Goal: Transaction & Acquisition: Purchase product/service

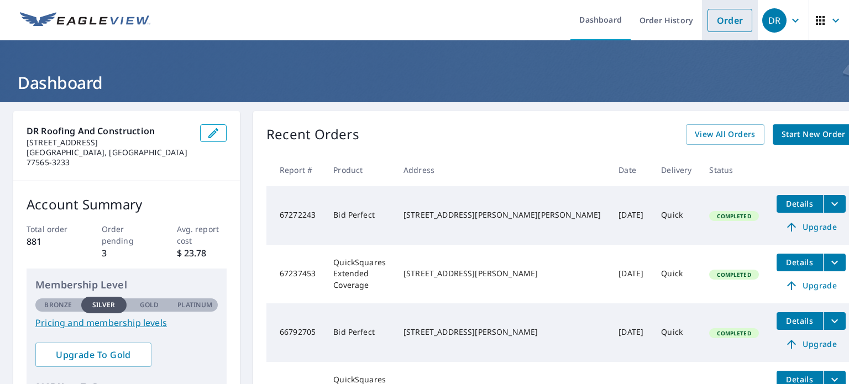
click at [720, 20] on link "Order" at bounding box center [730, 20] width 45 height 23
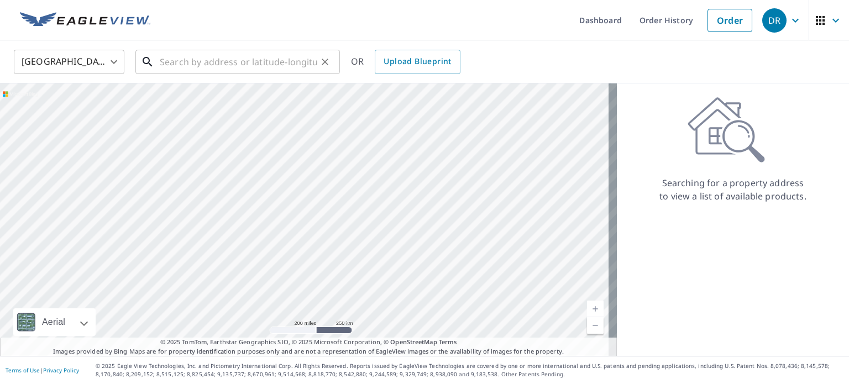
click at [271, 61] on input "text" at bounding box center [239, 61] width 158 height 31
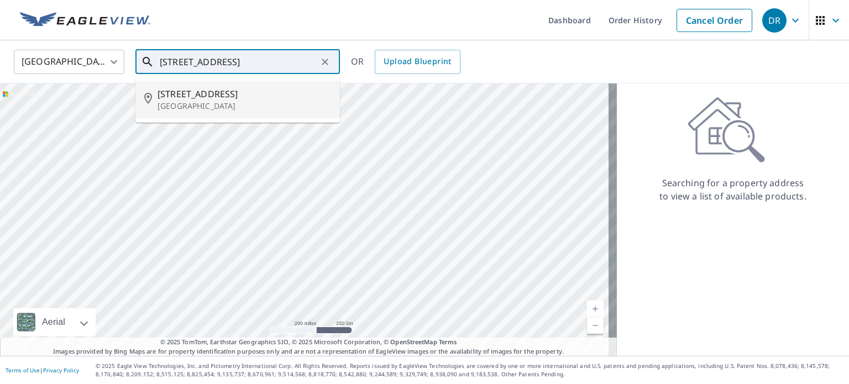
click at [216, 91] on span "[STREET_ADDRESS]" at bounding box center [245, 93] width 174 height 13
type input "[STREET_ADDRESS][PERSON_NAME]"
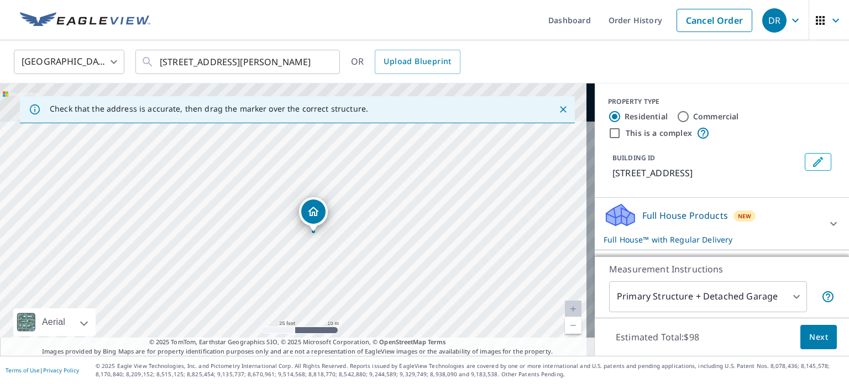
drag, startPoint x: 301, startPoint y: 238, endPoint x: 296, endPoint y: 280, distance: 42.3
click at [296, 282] on div "[STREET_ADDRESS][PERSON_NAME]" at bounding box center [297, 219] width 595 height 273
click at [814, 336] on span "Next" at bounding box center [819, 338] width 19 height 14
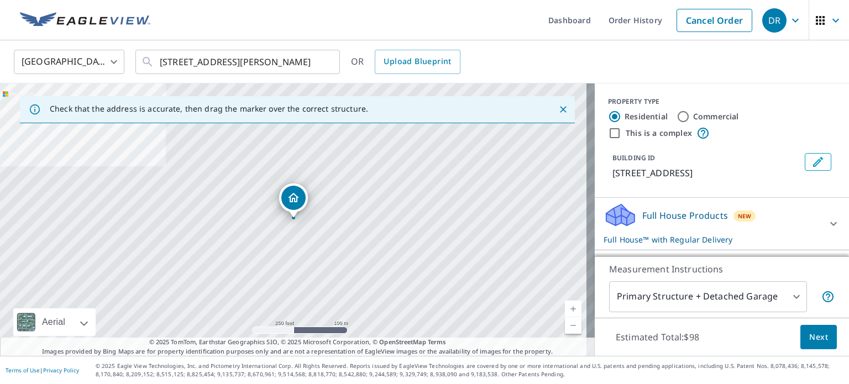
click at [784, 296] on body "DR DR Dashboard Order History Cancel Order DR [GEOGRAPHIC_DATA] [GEOGRAPHIC_DAT…" at bounding box center [424, 192] width 849 height 384
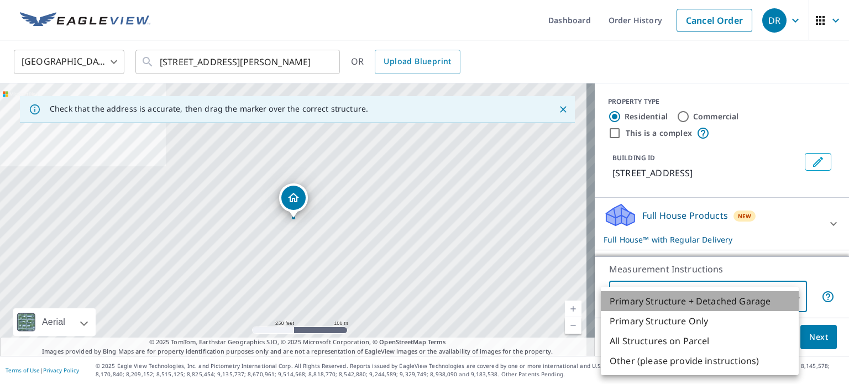
click at [785, 295] on li "Primary Structure + Detached Garage" at bounding box center [700, 301] width 198 height 20
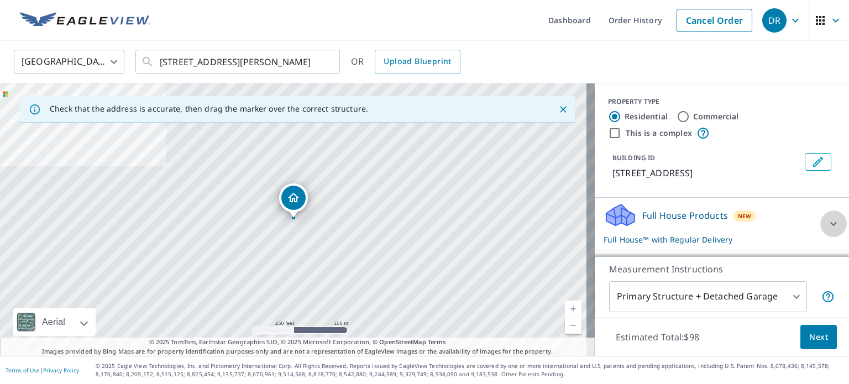
click at [827, 221] on icon at bounding box center [833, 223] width 13 height 13
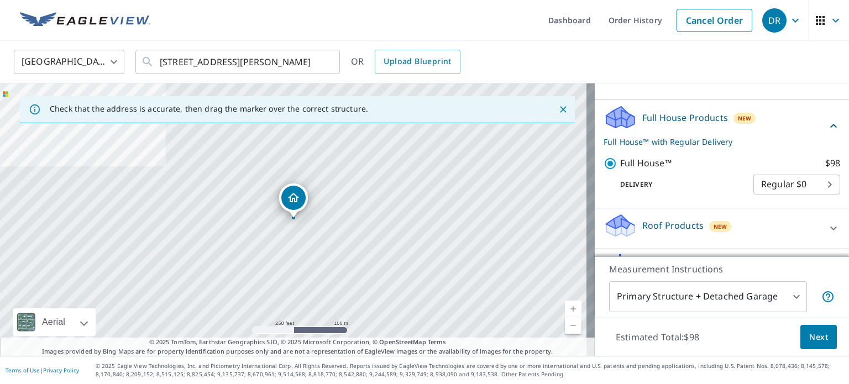
scroll to position [111, 0]
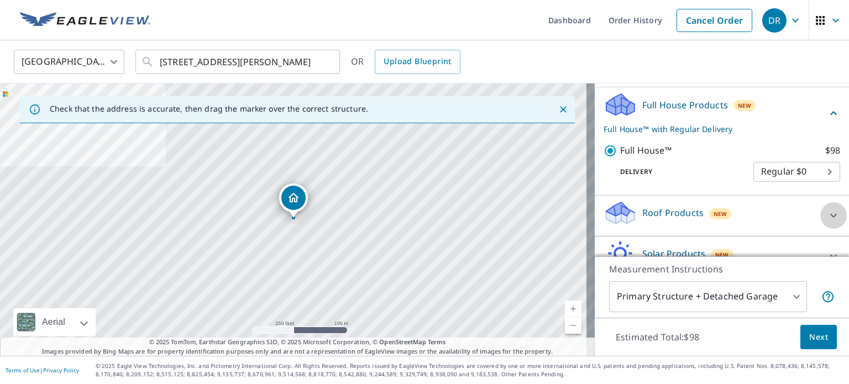
click at [827, 216] on icon at bounding box center [833, 215] width 13 height 13
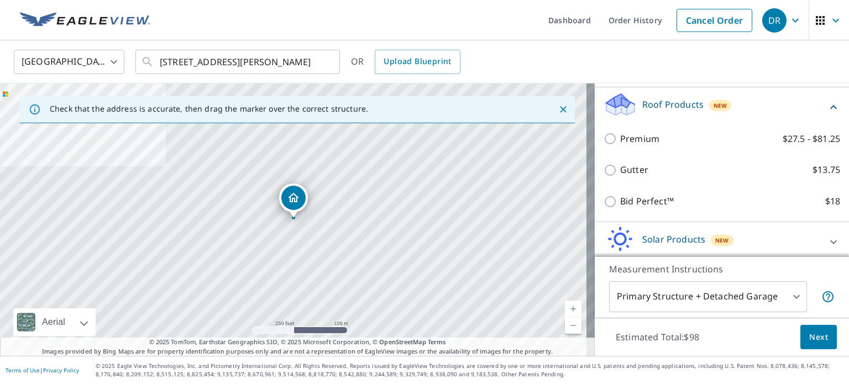
scroll to position [221, 0]
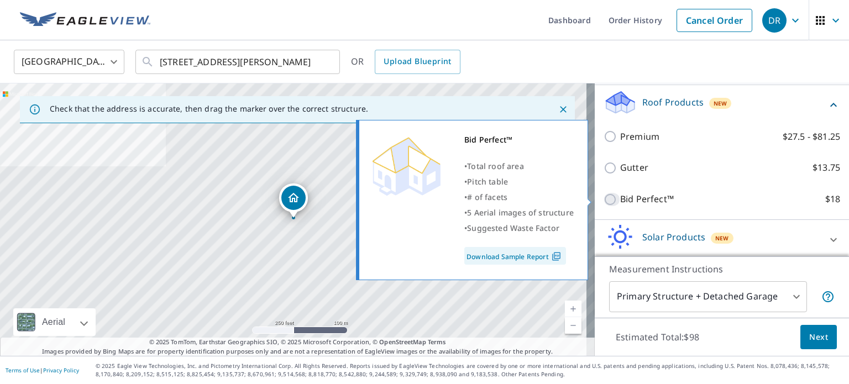
click at [604, 198] on input "Bid Perfect™ $18" at bounding box center [612, 199] width 17 height 13
checkbox input "true"
checkbox input "false"
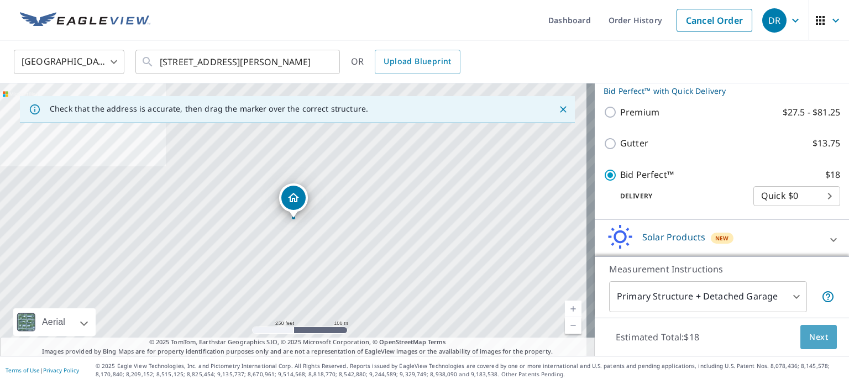
click at [810, 332] on span "Next" at bounding box center [819, 338] width 19 height 14
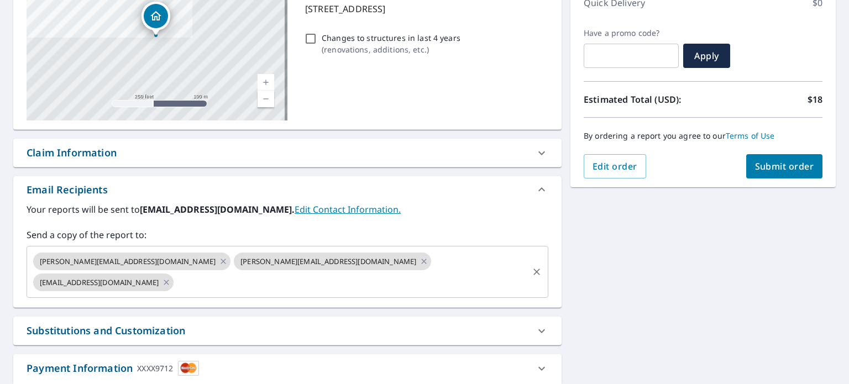
scroll to position [166, 0]
click at [219, 258] on icon at bounding box center [223, 261] width 9 height 12
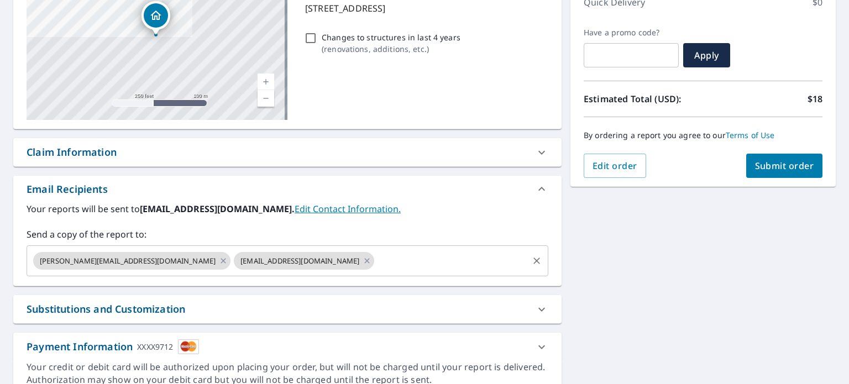
click at [175, 258] on span "[PERSON_NAME][EMAIL_ADDRESS][DOMAIN_NAME]" at bounding box center [127, 261] width 189 height 11
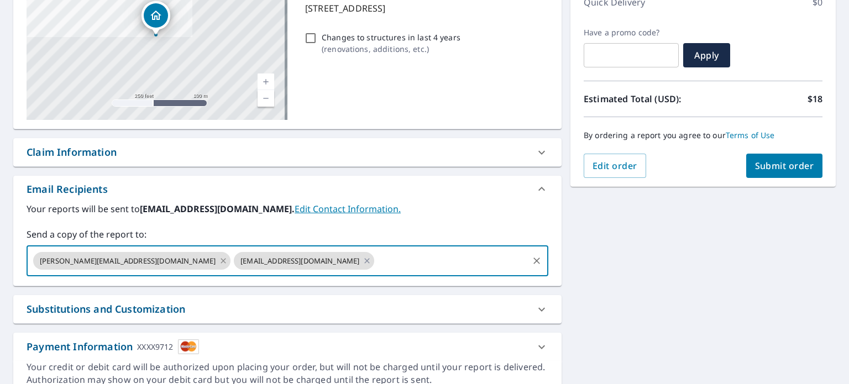
click at [219, 260] on icon at bounding box center [223, 261] width 9 height 12
click at [171, 260] on icon at bounding box center [166, 261] width 9 height 12
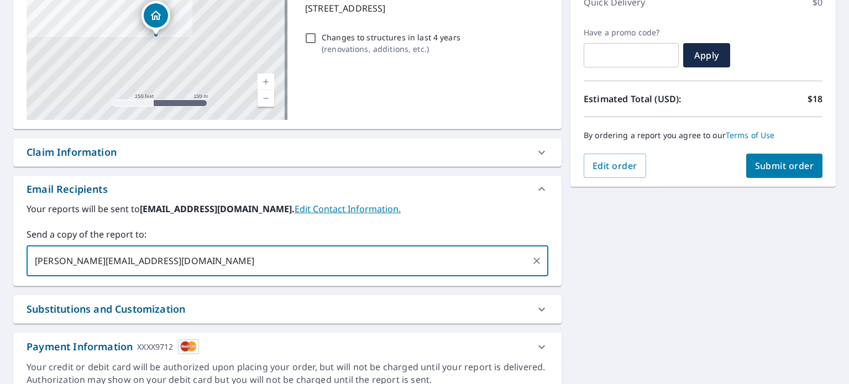
type input "[PERSON_NAME][EMAIL_ADDRESS][DOMAIN_NAME]"
click at [773, 168] on span "Submit order" at bounding box center [784, 166] width 59 height 12
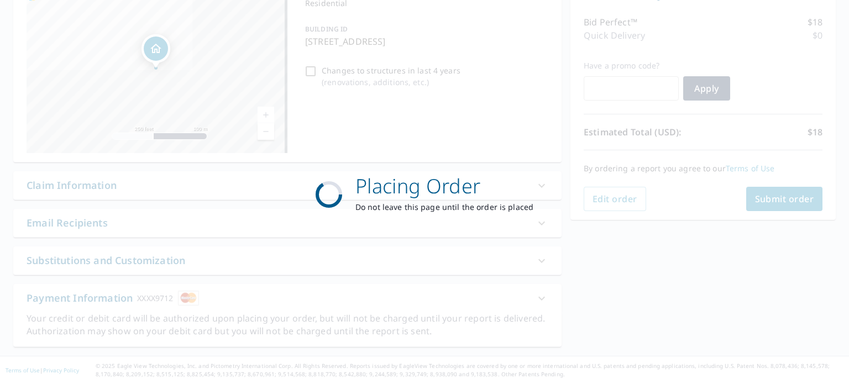
scroll to position [132, 0]
